Goal: Navigation & Orientation: Go to known website

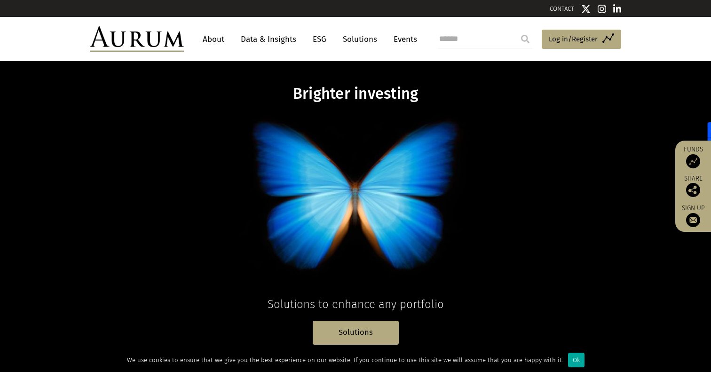
click at [163, 36] on img at bounding box center [137, 38] width 94 height 25
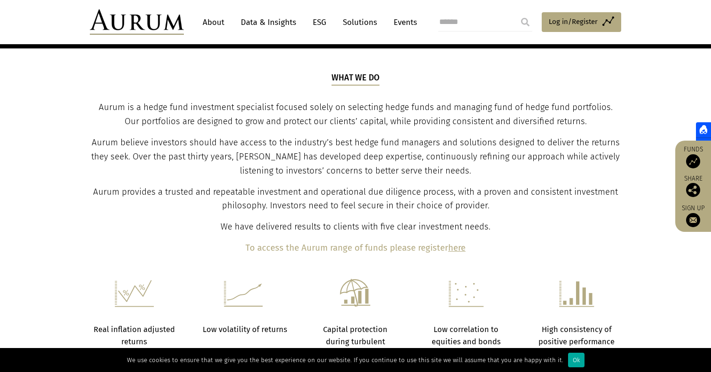
scroll to position [306, 0]
